Goal: Contribute content

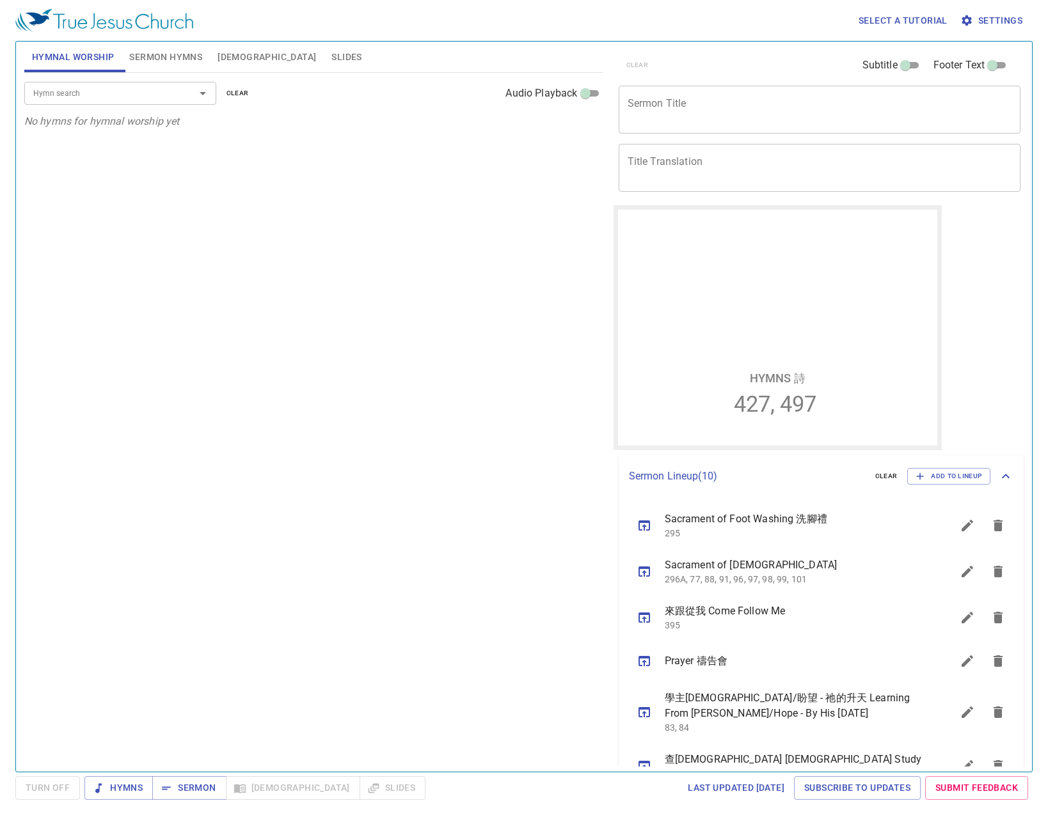
click at [58, 269] on div "Hymn search Hymn search clear Audio Playback No hymns for hymnal worship yet" at bounding box center [313, 417] width 579 height 688
click at [104, 417] on div "Hymn search Hymn search clear Audio Playback No hymns for hymnal worship yet" at bounding box center [313, 417] width 579 height 688
click at [304, 519] on div "Hymn search Hymn search clear Audio Playback No hymns for hymnal worship yet" at bounding box center [313, 417] width 579 height 688
click at [335, 499] on div "Hymn search Hymn search clear Audio Playback No hymns for hymnal worship yet" at bounding box center [313, 417] width 579 height 688
click at [246, 645] on div "Hymn search Hymn search clear Audio Playback No hymns for hymnal worship yet" at bounding box center [313, 417] width 579 height 688
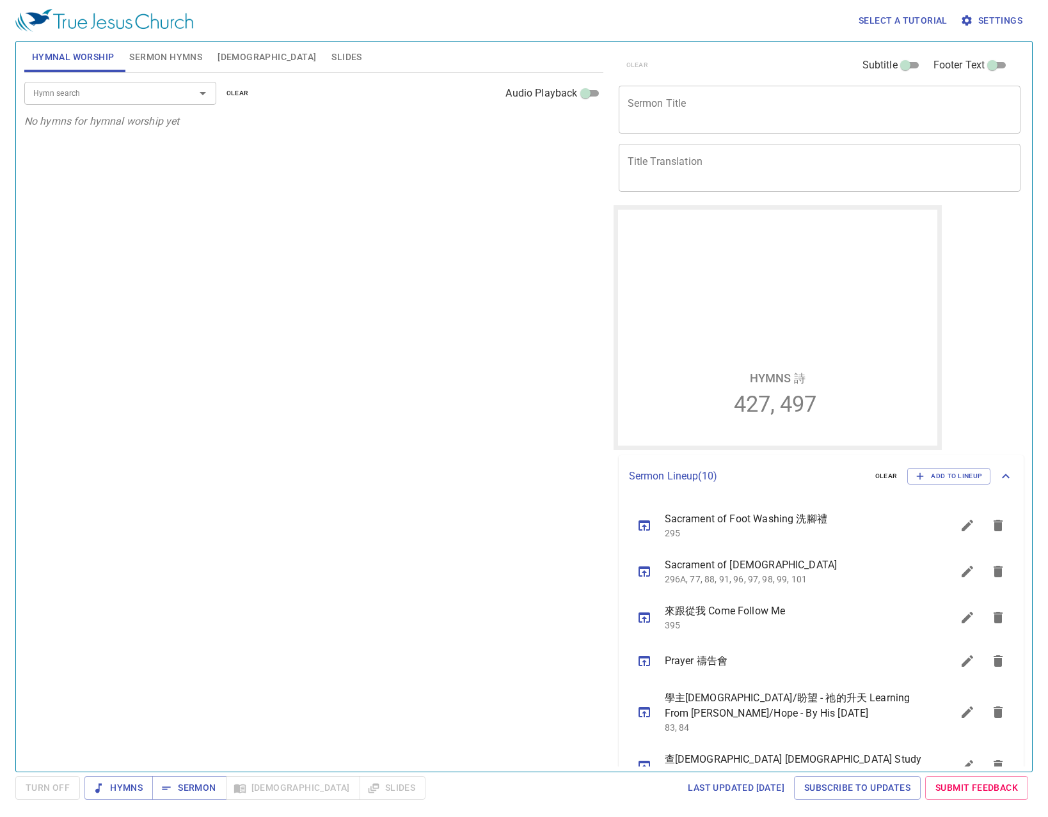
click at [361, 464] on div "Hymn search Hymn search clear Audio Playback No hymns for hymnal worship yet" at bounding box center [313, 417] width 579 height 688
drag, startPoint x: 518, startPoint y: 500, endPoint x: 513, endPoint y: 525, distance: 25.5
click at [513, 525] on div "Hymn search Hymn search clear Audio Playback No hymns for hymnal worship yet" at bounding box center [313, 417] width 579 height 688
click at [299, 67] on div "Hymnal Worship Sermon Hymns [DEMOGRAPHIC_DATA] Slides" at bounding box center [313, 57] width 579 height 31
click at [331, 51] on span "Slides" at bounding box center [346, 57] width 30 height 16
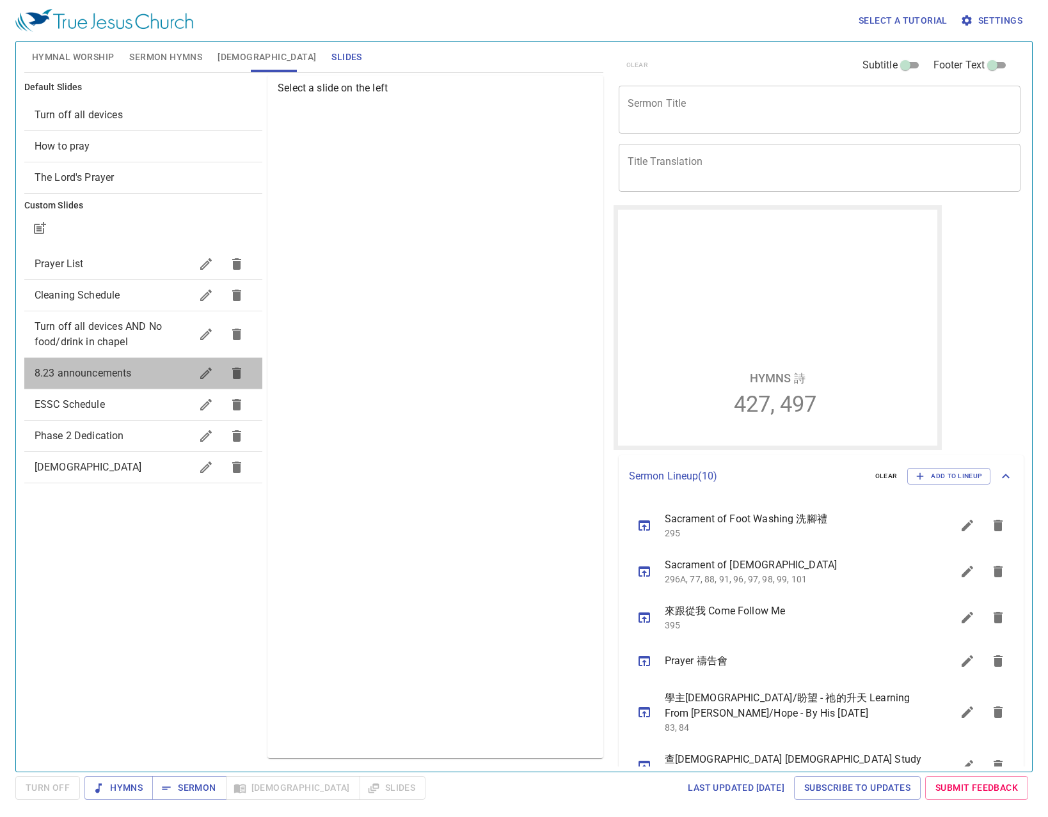
click at [106, 384] on div "8.23 announcements" at bounding box center [143, 373] width 238 height 31
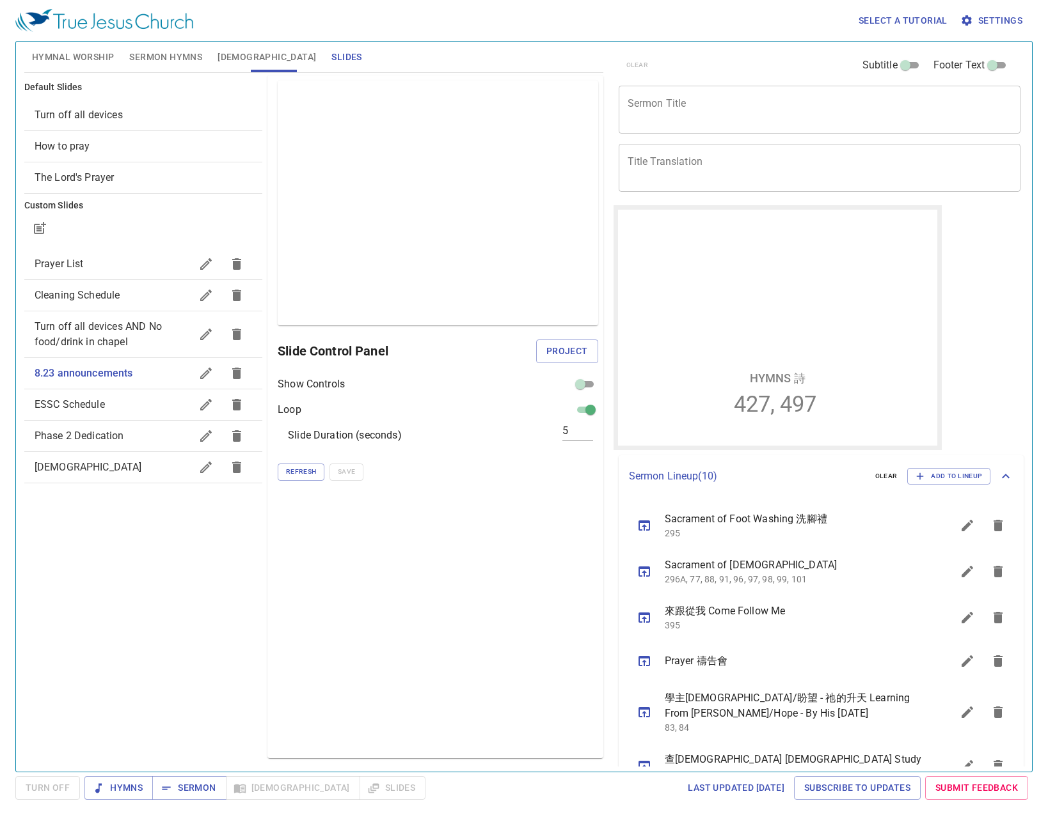
click at [242, 409] on icon "button" at bounding box center [236, 404] width 15 height 15
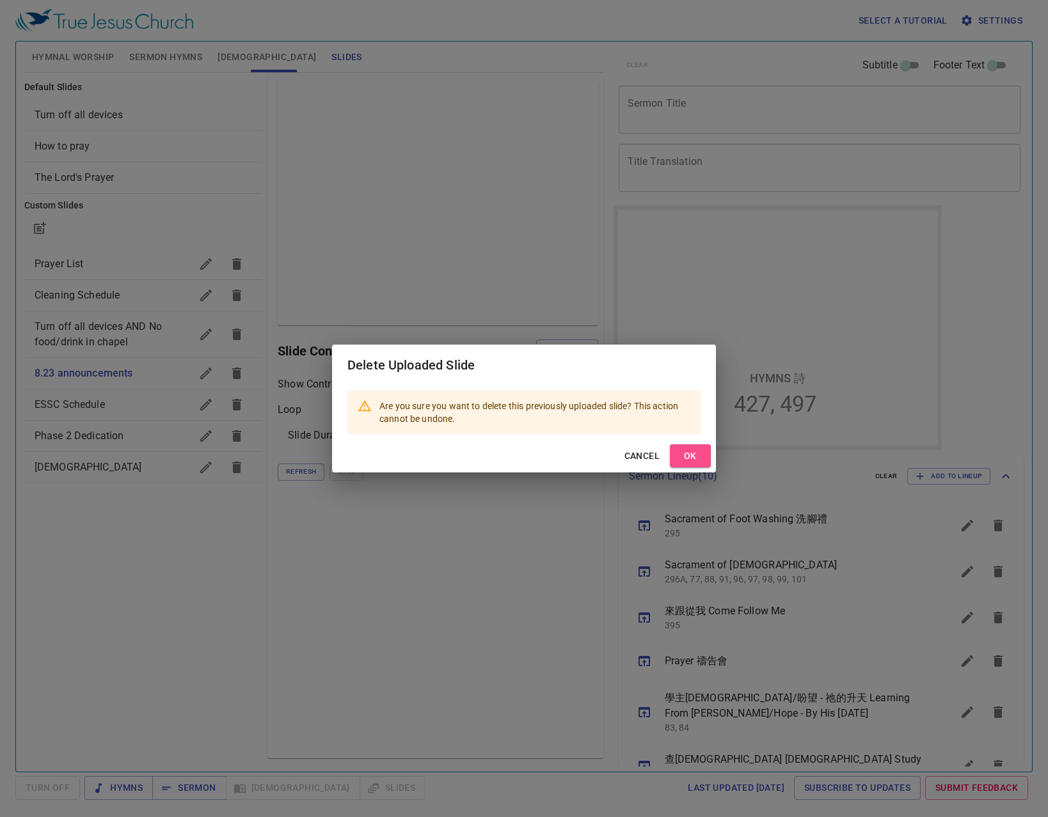
click at [685, 451] on span "OK" at bounding box center [690, 456] width 20 height 16
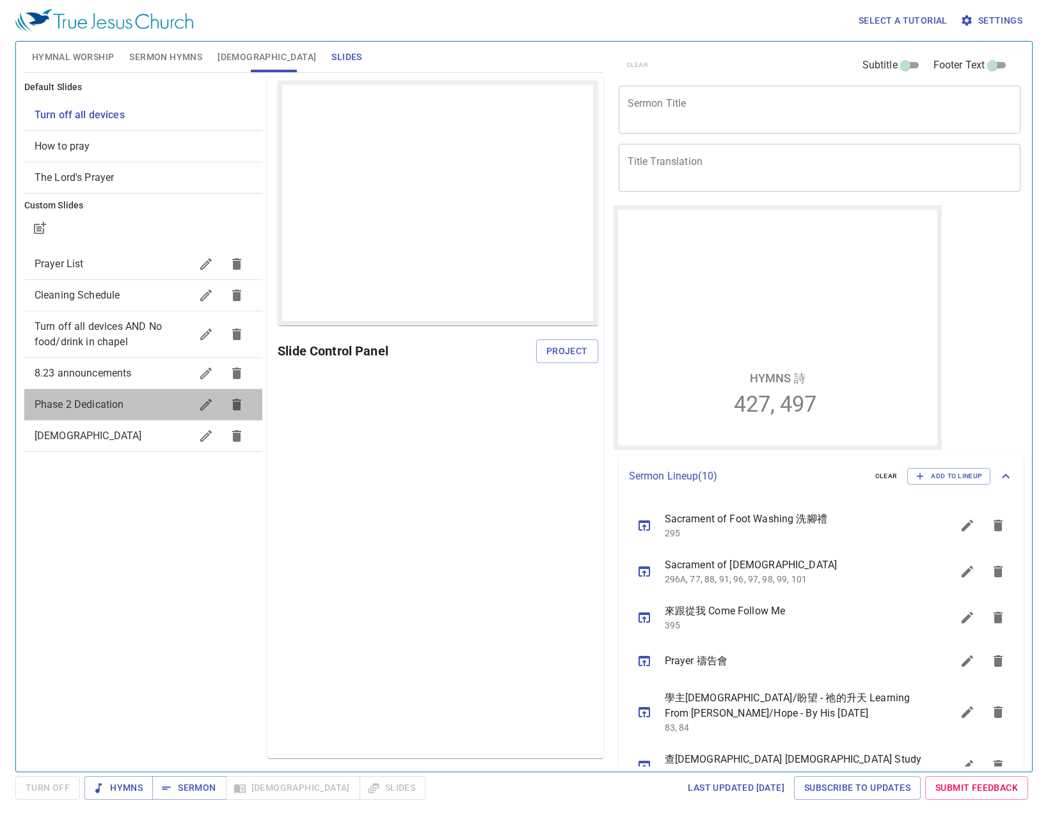
click at [159, 409] on span "Phase 2 Dedication" at bounding box center [113, 404] width 156 height 15
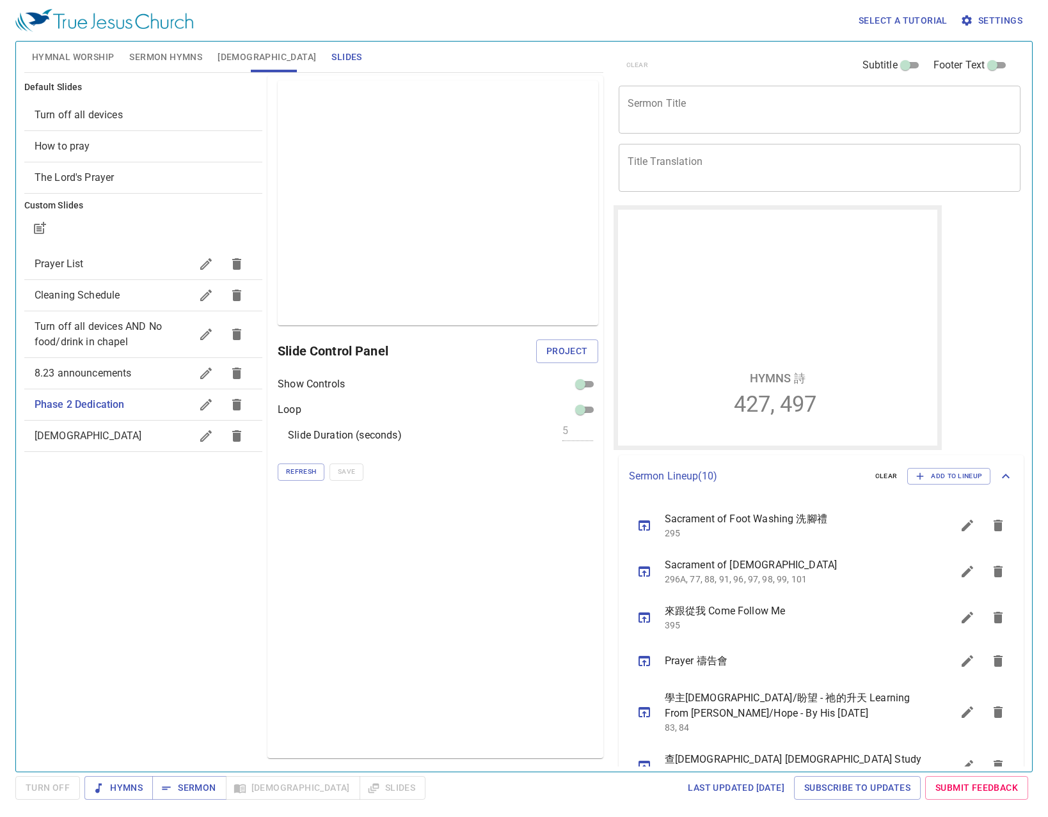
click at [136, 450] on div "[DEMOGRAPHIC_DATA]" at bounding box center [143, 436] width 238 height 31
click at [232, 436] on icon "button" at bounding box center [236, 436] width 15 height 15
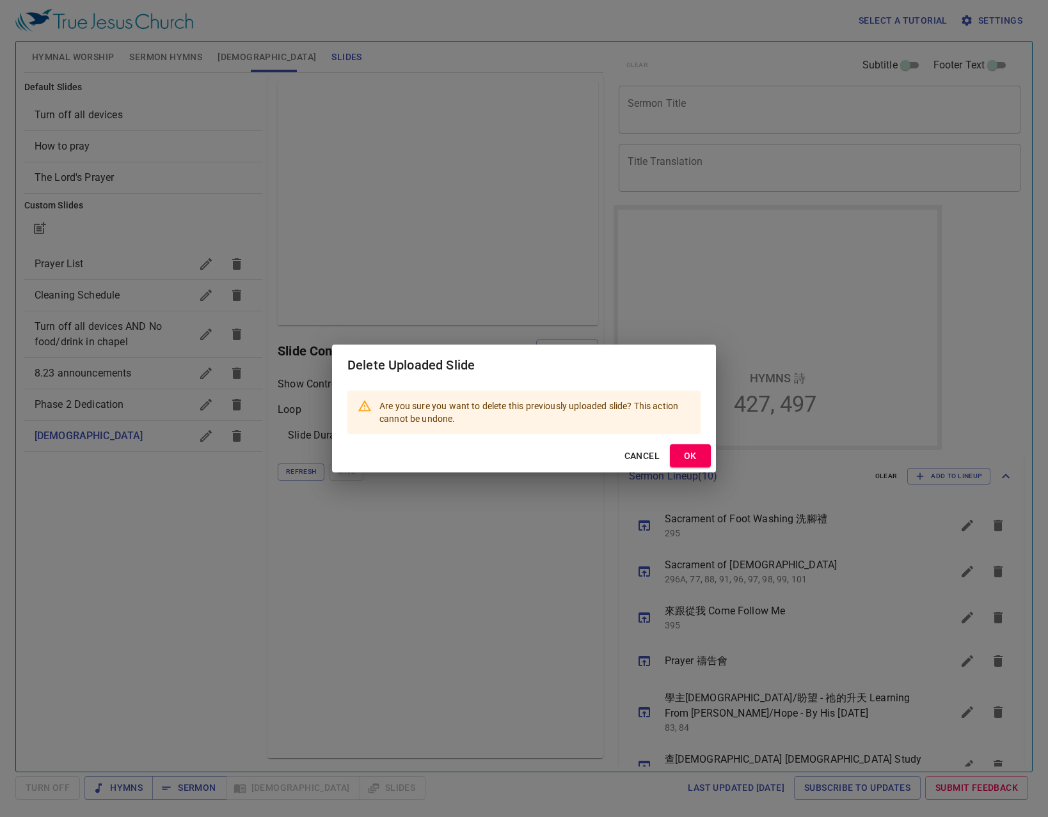
click at [693, 469] on div "Cancel OK" at bounding box center [524, 456] width 384 height 34
click at [693, 459] on span "OK" at bounding box center [690, 456] width 20 height 16
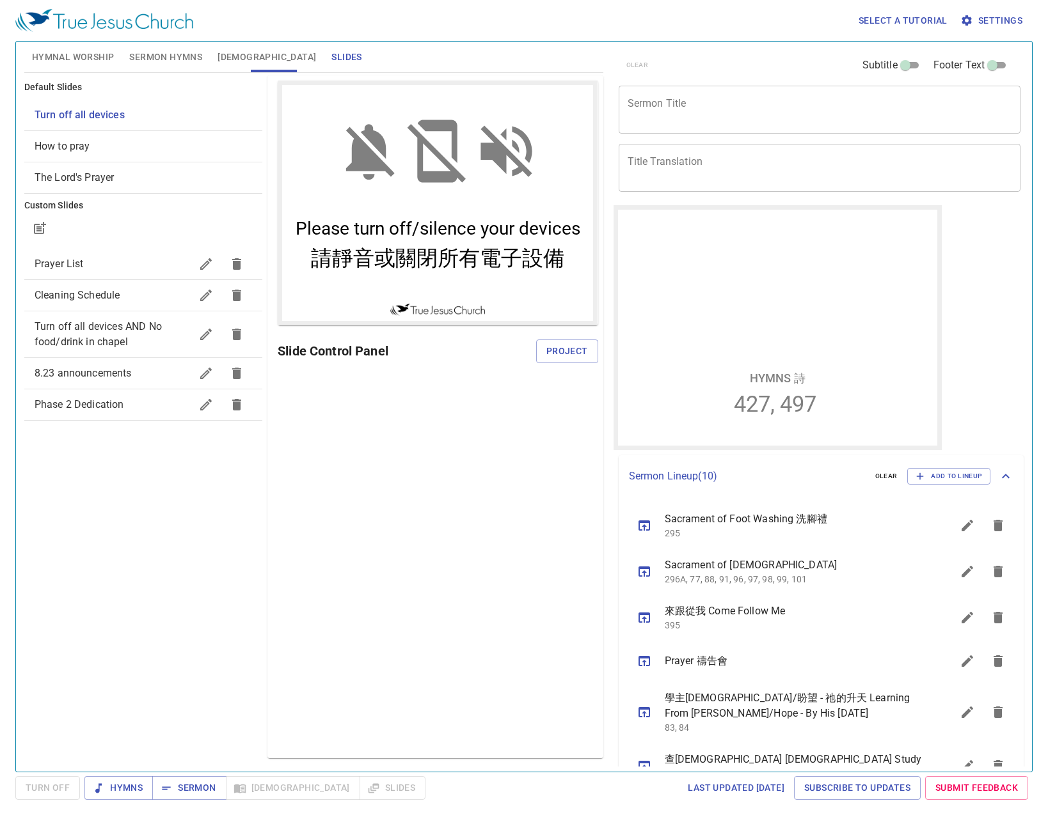
click at [228, 412] on button "button" at bounding box center [236, 405] width 31 height 31
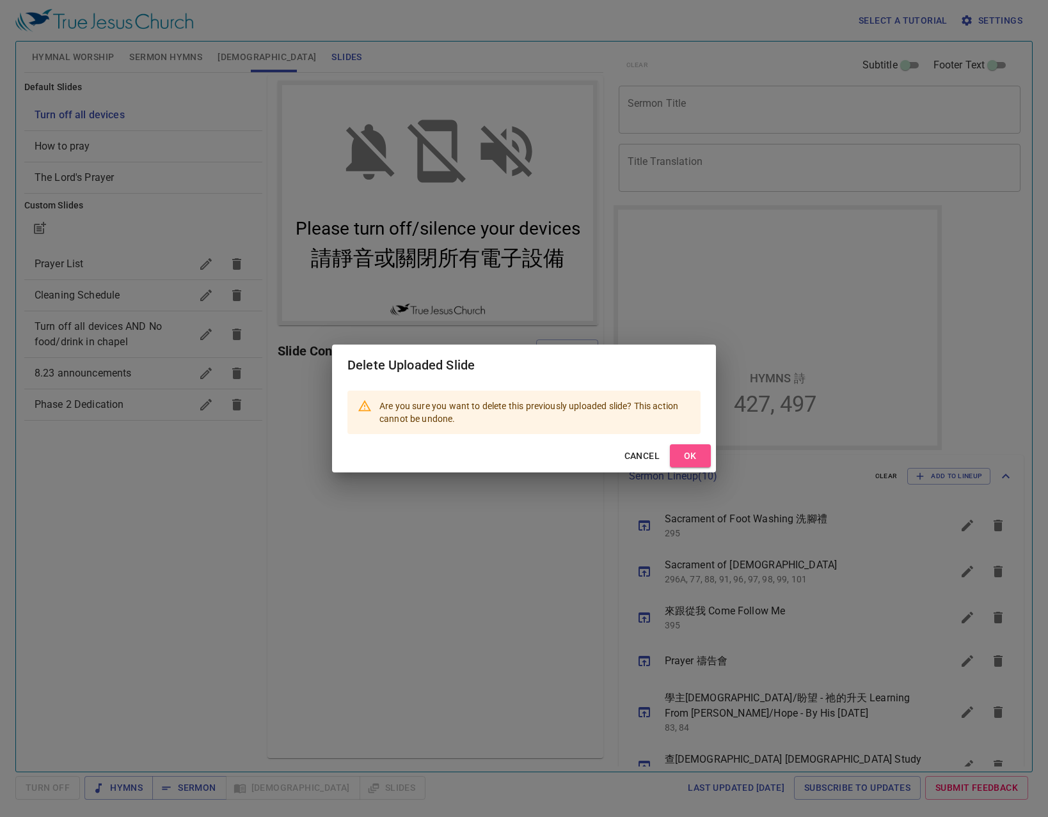
click at [686, 458] on span "OK" at bounding box center [690, 456] width 20 height 16
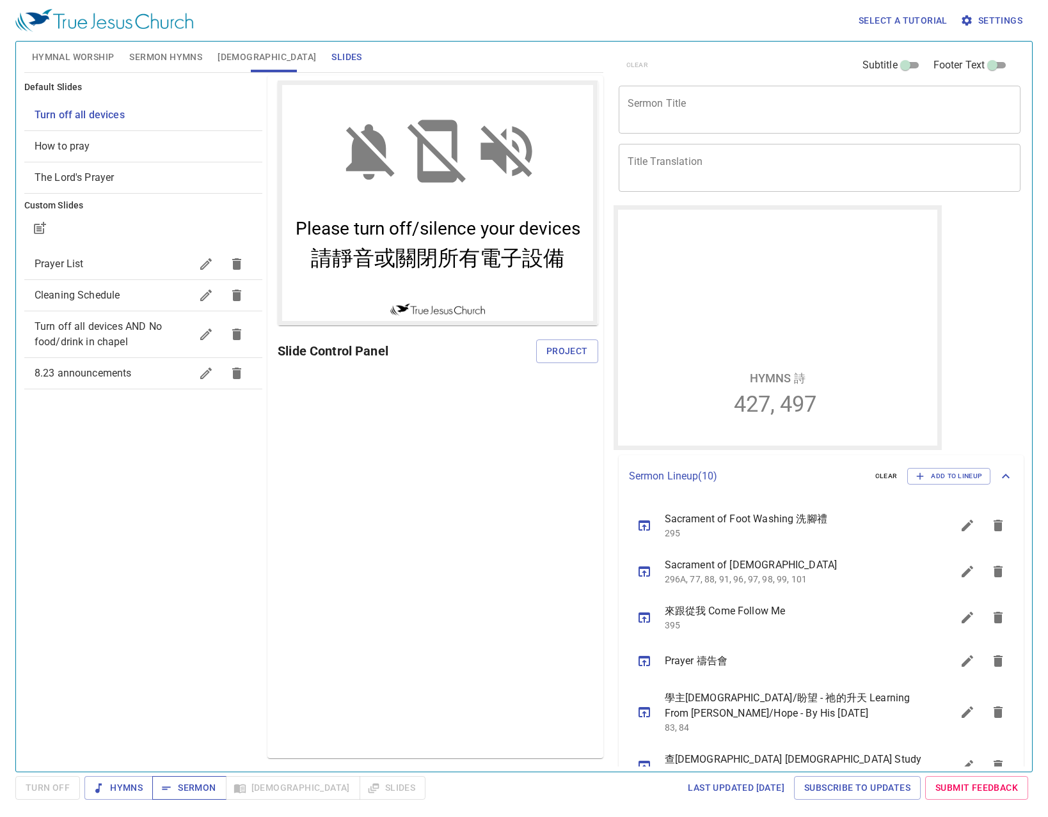
click at [195, 780] on button "Sermon" at bounding box center [189, 789] width 74 height 24
click at [640, 528] on icon "sermon lineup list" at bounding box center [643, 525] width 15 height 15
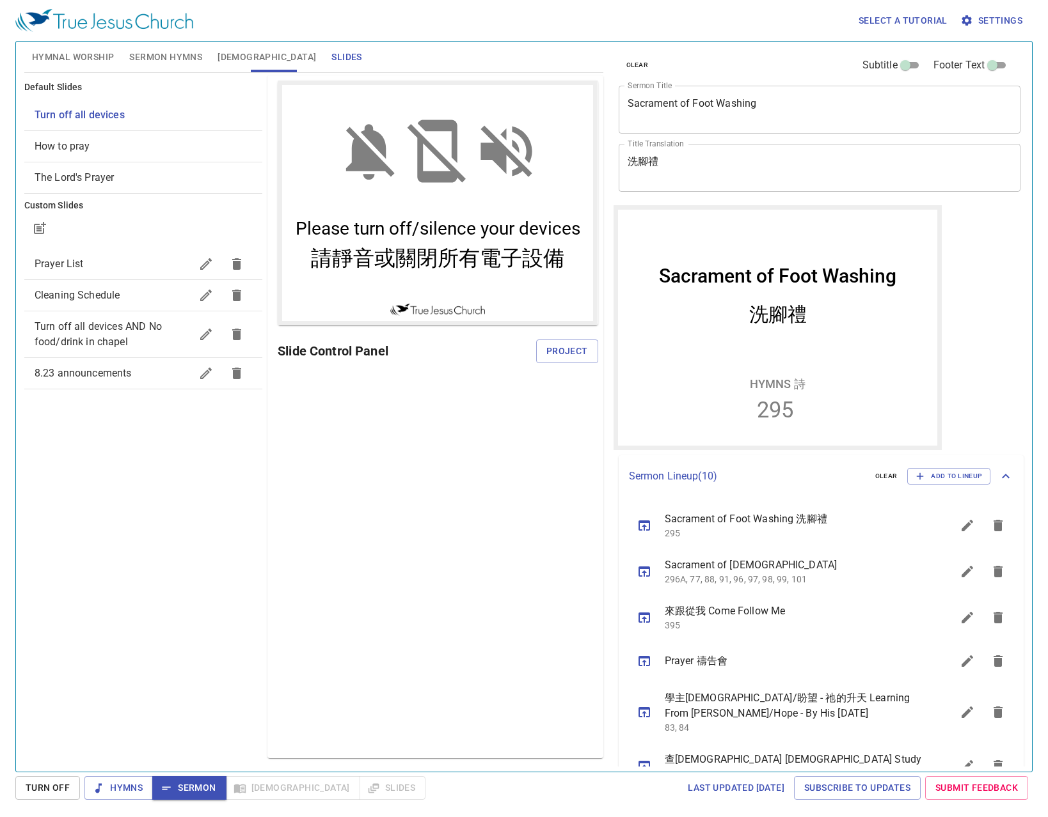
click at [530, 396] on div "Preview Only Slide Control Panel Project" at bounding box center [434, 416] width 335 height 683
click at [143, 384] on div "8.23 announcements" at bounding box center [143, 373] width 238 height 31
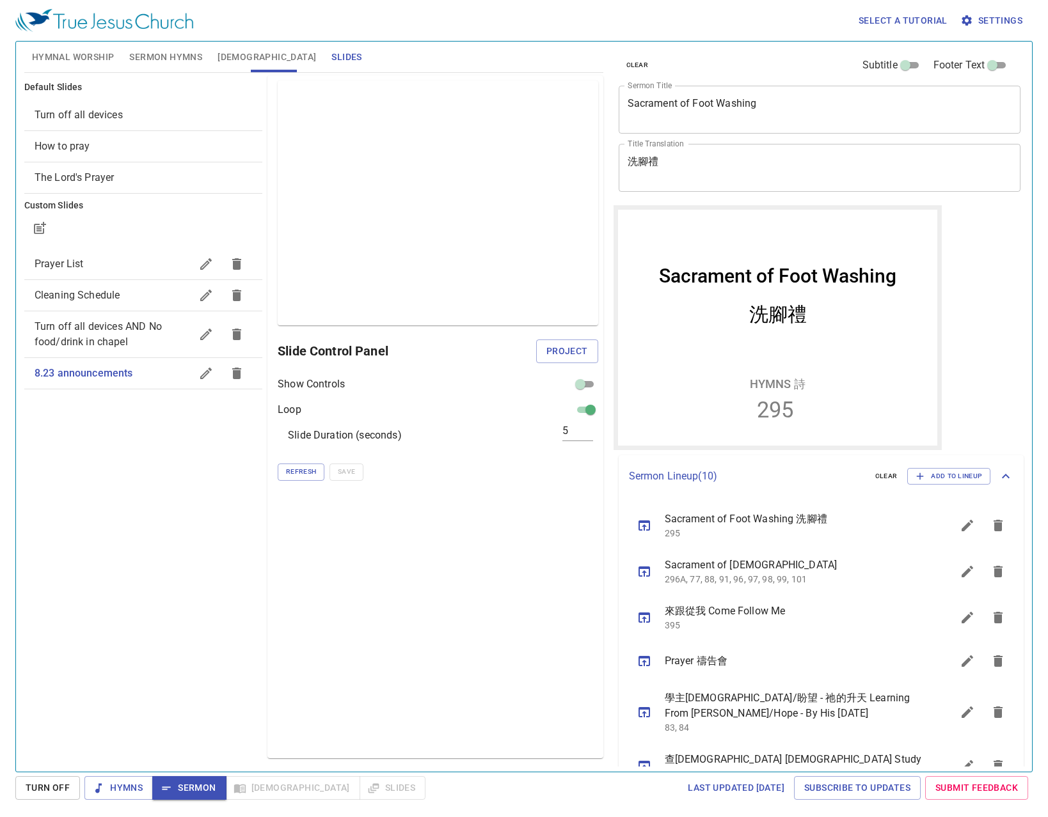
drag, startPoint x: 394, startPoint y: 536, endPoint x: 390, endPoint y: 554, distance: 18.3
click at [394, 536] on div "Preview Only Slide Control Panel Project Show Controls Loop Slide Duration (sec…" at bounding box center [434, 416] width 335 height 683
click at [40, 226] on icon "button" at bounding box center [39, 228] width 15 height 15
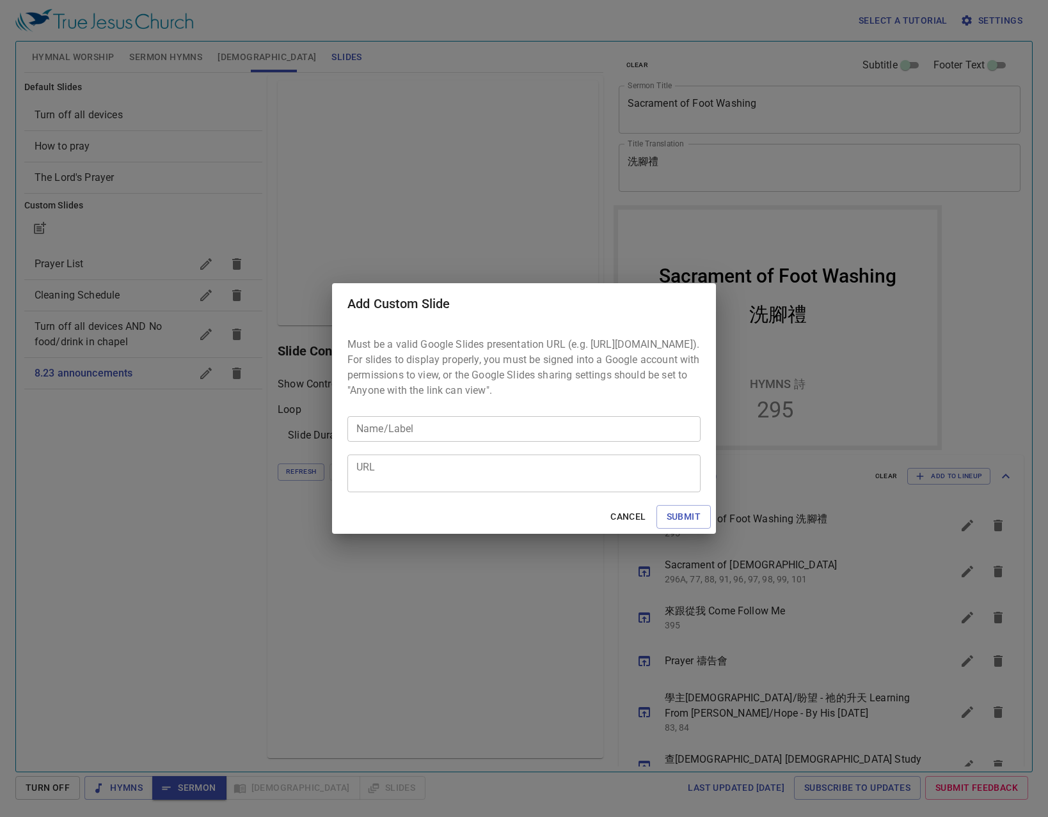
click at [452, 493] on div "URL" at bounding box center [523, 474] width 353 height 38
paste textarea "[URL][DOMAIN_NAME]"
type textarea "[URL][DOMAIN_NAME]"
click at [465, 432] on input "Name/Label" at bounding box center [523, 429] width 353 height 26
type input "NYST slides"
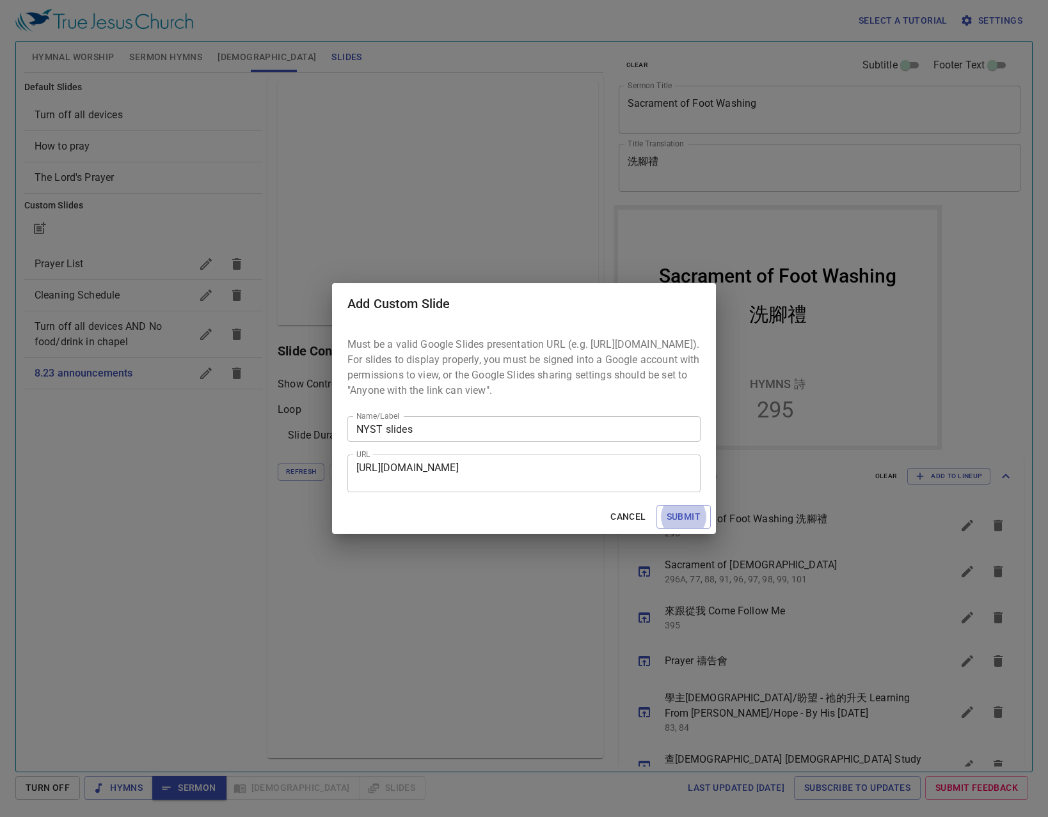
click at [656, 505] on button "Submit" at bounding box center [683, 517] width 54 height 24
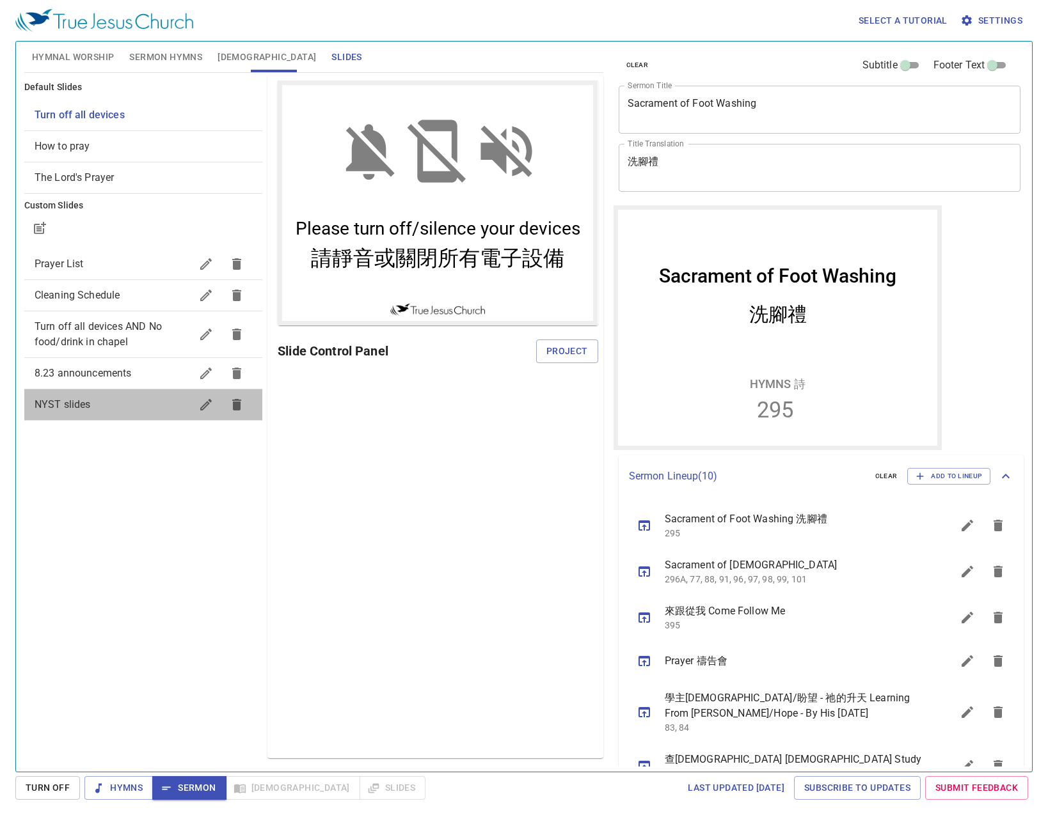
click at [135, 402] on span "NYST slides" at bounding box center [113, 404] width 156 height 15
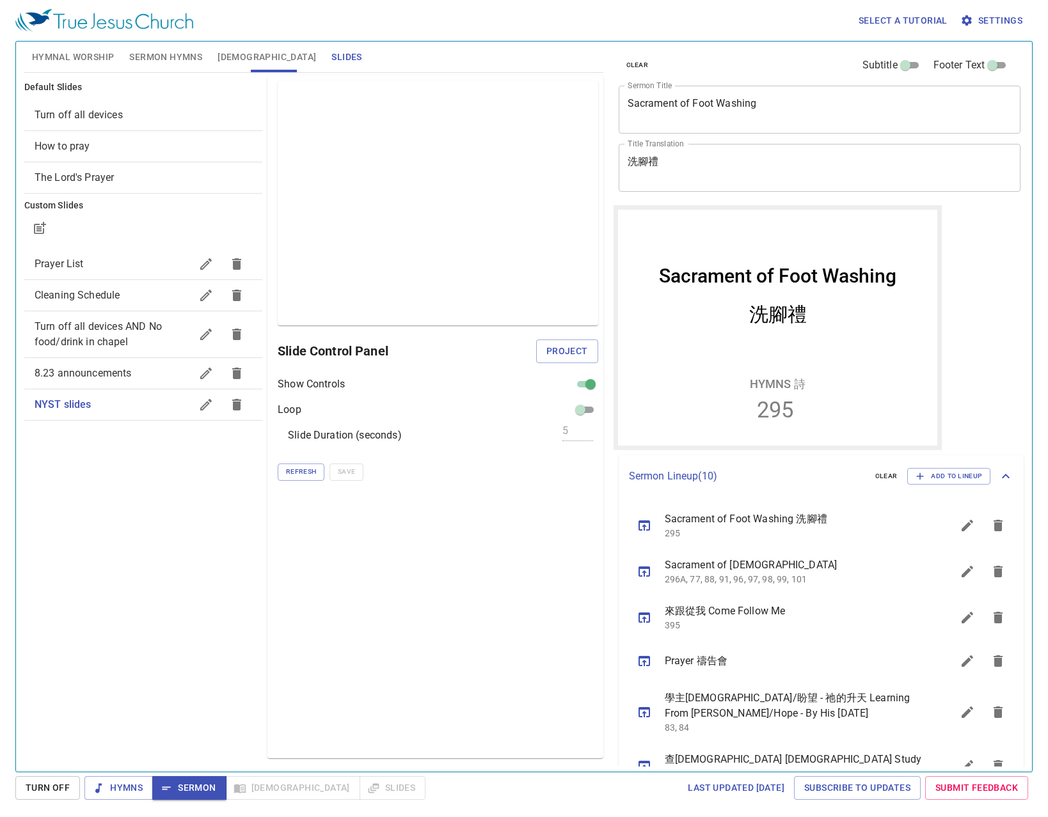
click at [466, 508] on div "Preview Only Slide Control Panel Project Show Controls Loop Slide Duration (sec…" at bounding box center [434, 416] width 335 height 683
click at [568, 342] on button "Project" at bounding box center [567, 352] width 62 height 24
